Goal: Browse casually

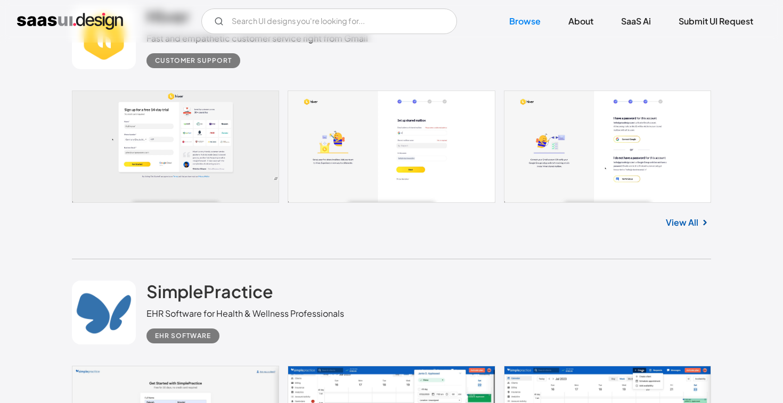
scroll to position [6832, 0]
